Goal: Information Seeking & Learning: Learn about a topic

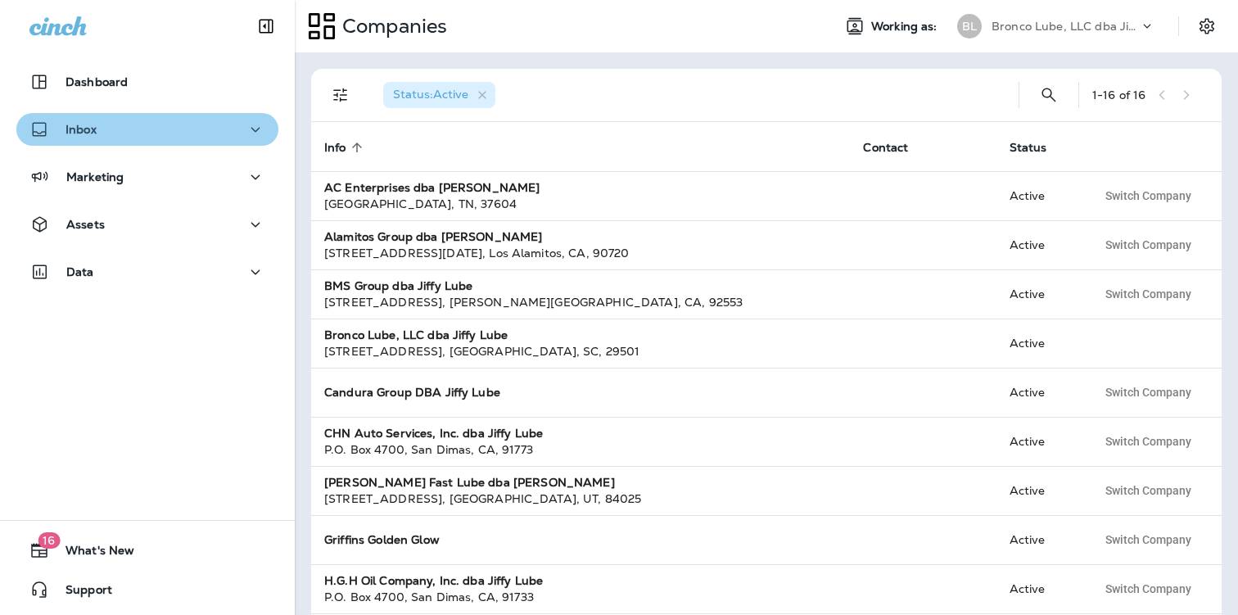
click at [156, 116] on button "Inbox" at bounding box center [147, 129] width 262 height 33
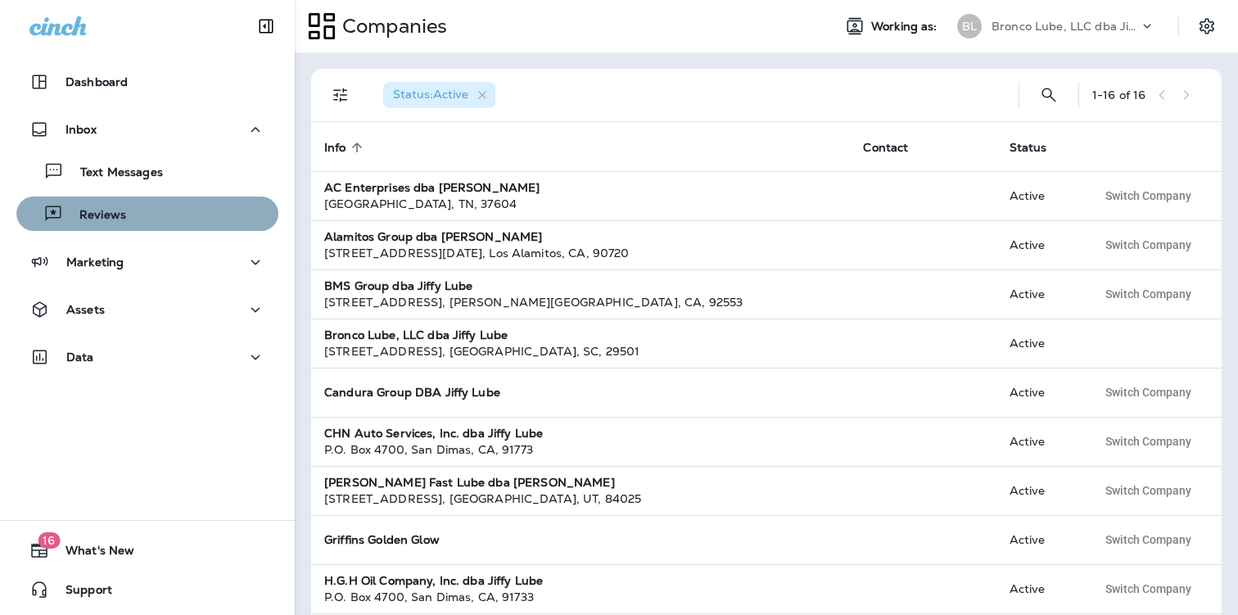
click at [139, 213] on div "Reviews" at bounding box center [147, 213] width 249 height 25
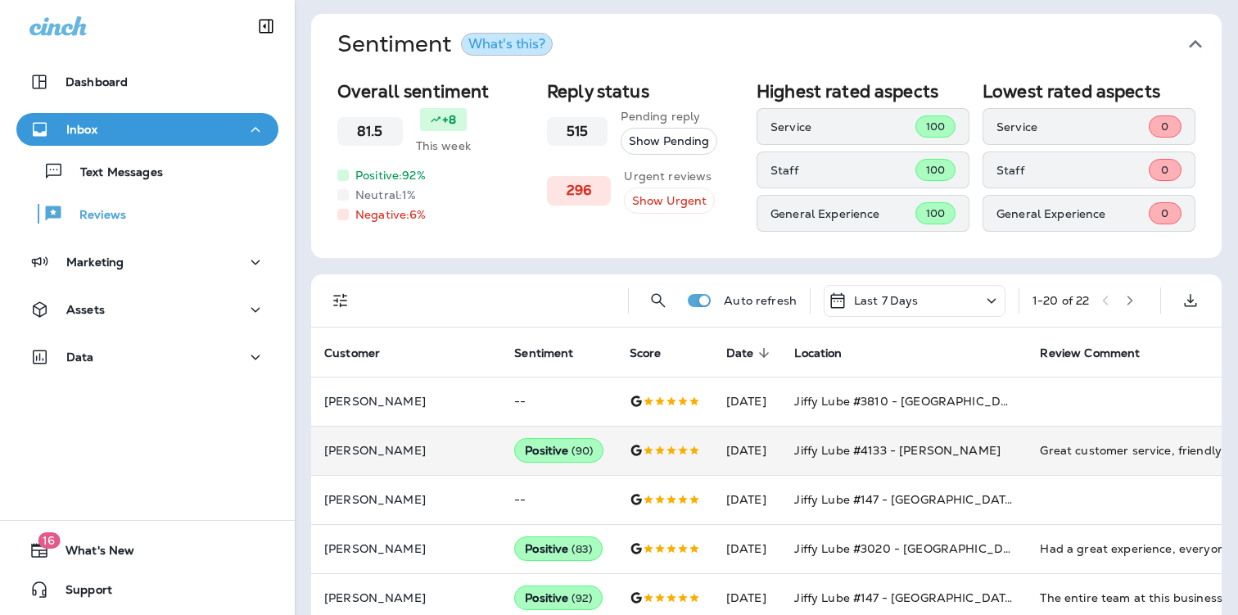
scroll to position [46, 0]
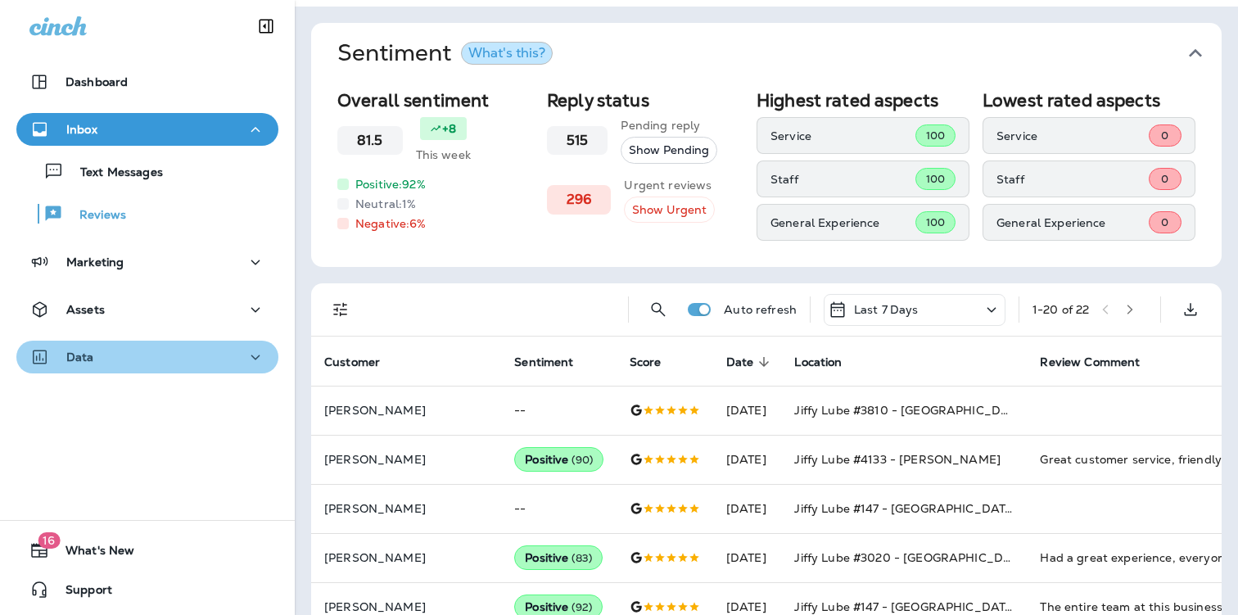
click at [114, 349] on div "Data" at bounding box center [147, 357] width 236 height 20
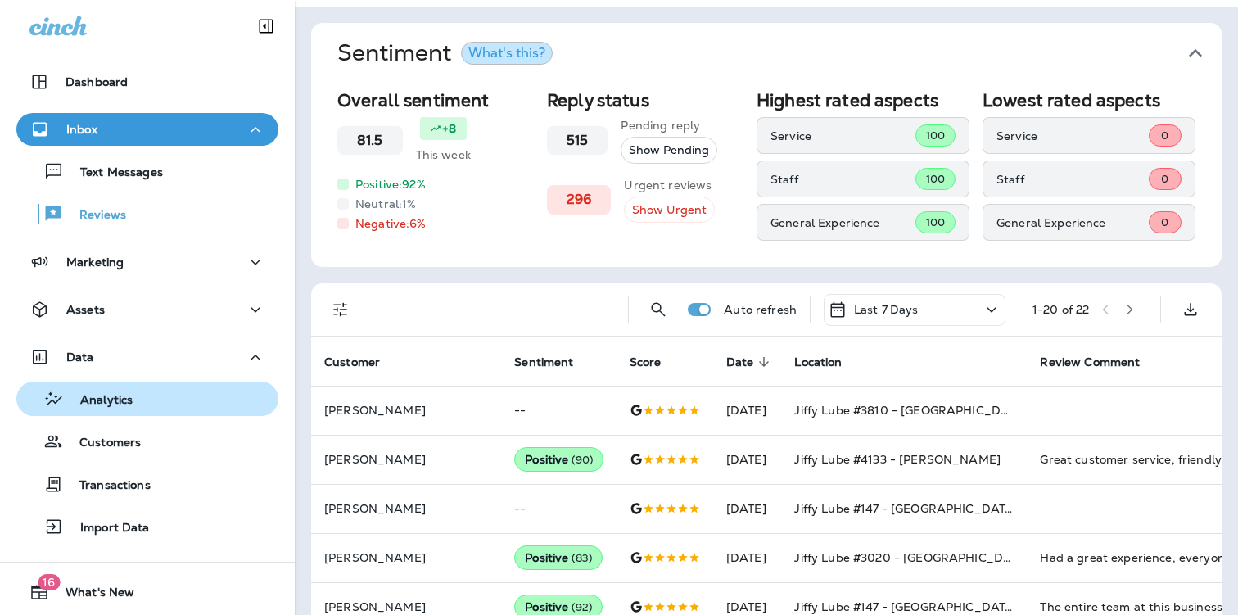
click at [114, 386] on div "Analytics" at bounding box center [78, 398] width 110 height 25
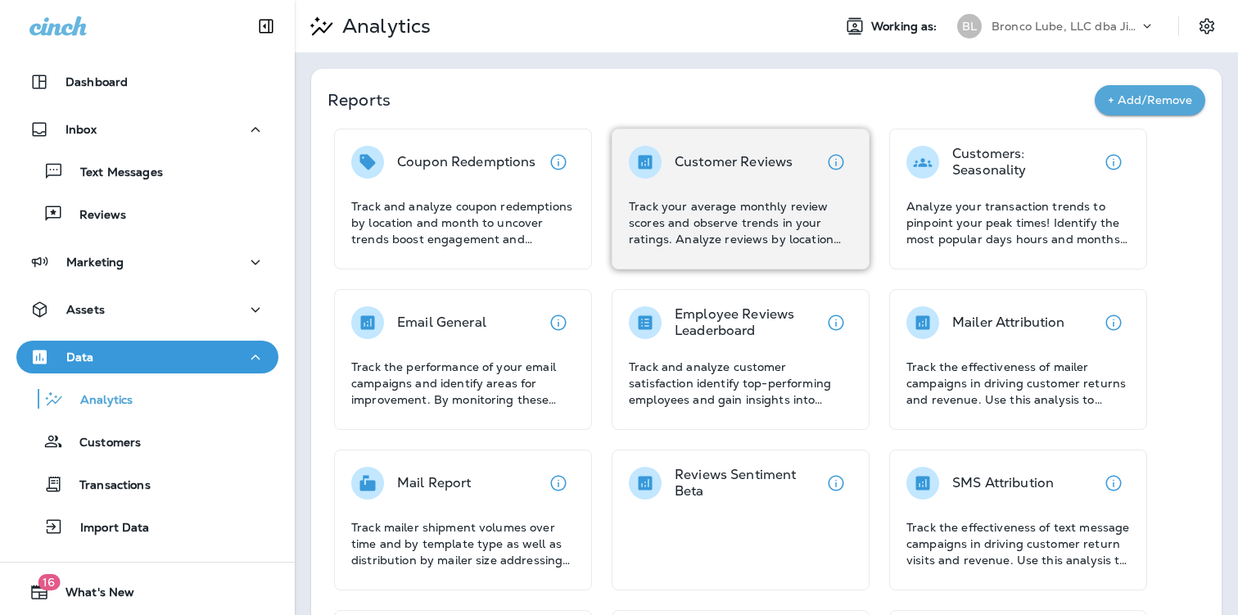
click at [652, 173] on div at bounding box center [645, 162] width 33 height 33
